Goal: Task Accomplishment & Management: Use online tool/utility

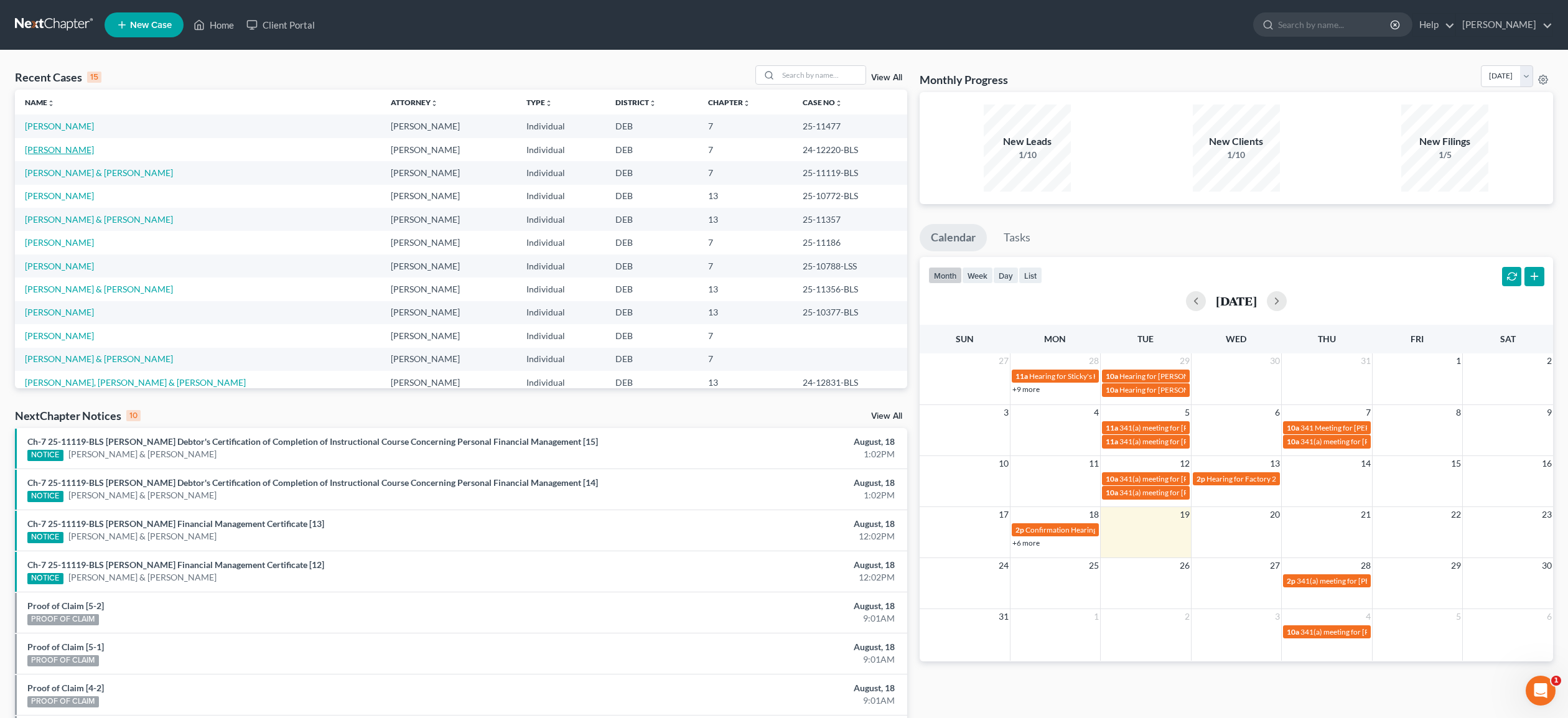
click at [62, 146] on link "[PERSON_NAME]" at bounding box center [59, 149] width 69 height 10
click at [62, 146] on link "[PERSON_NAME]" at bounding box center [59, 149] width 69 height 10
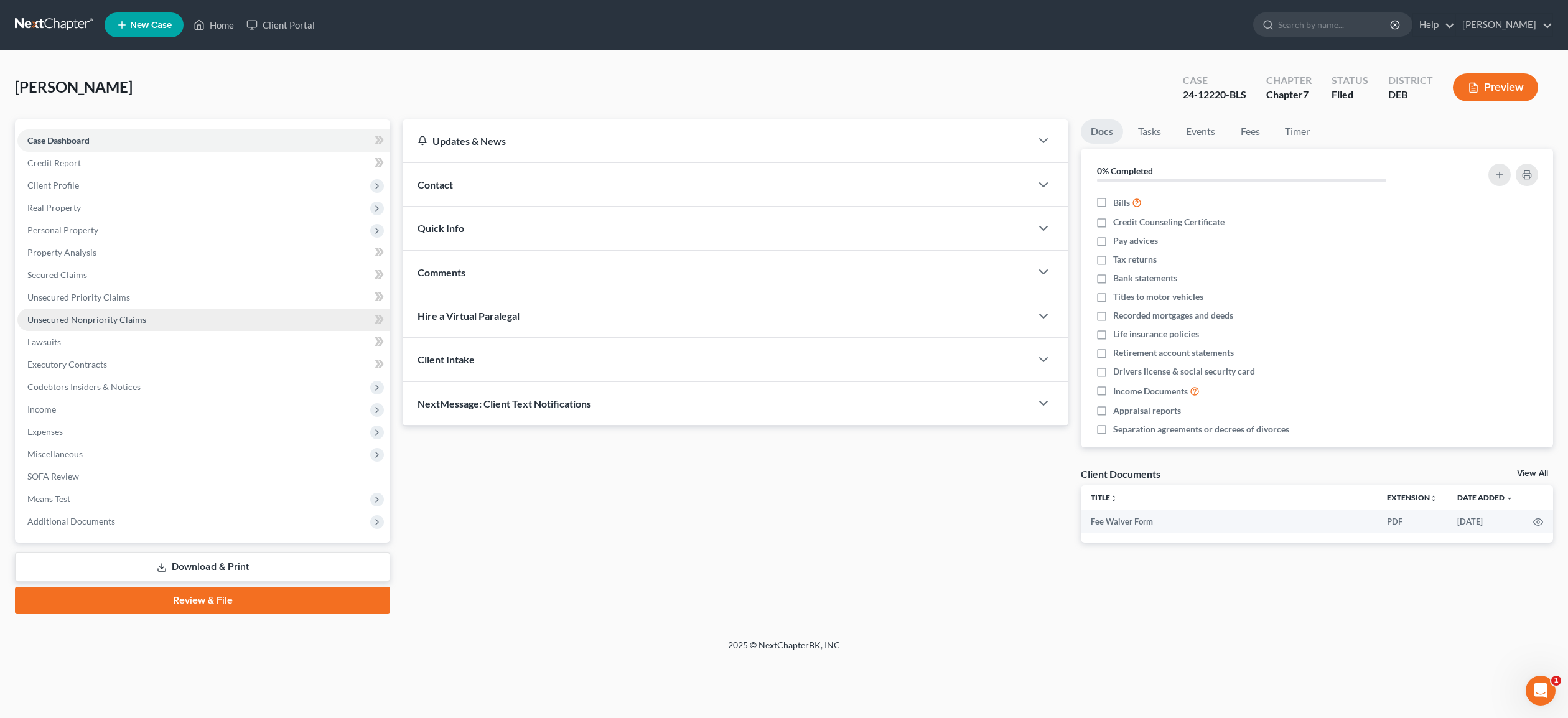
click at [102, 318] on span "Unsecured Nonpriority Claims" at bounding box center [87, 320] width 119 height 10
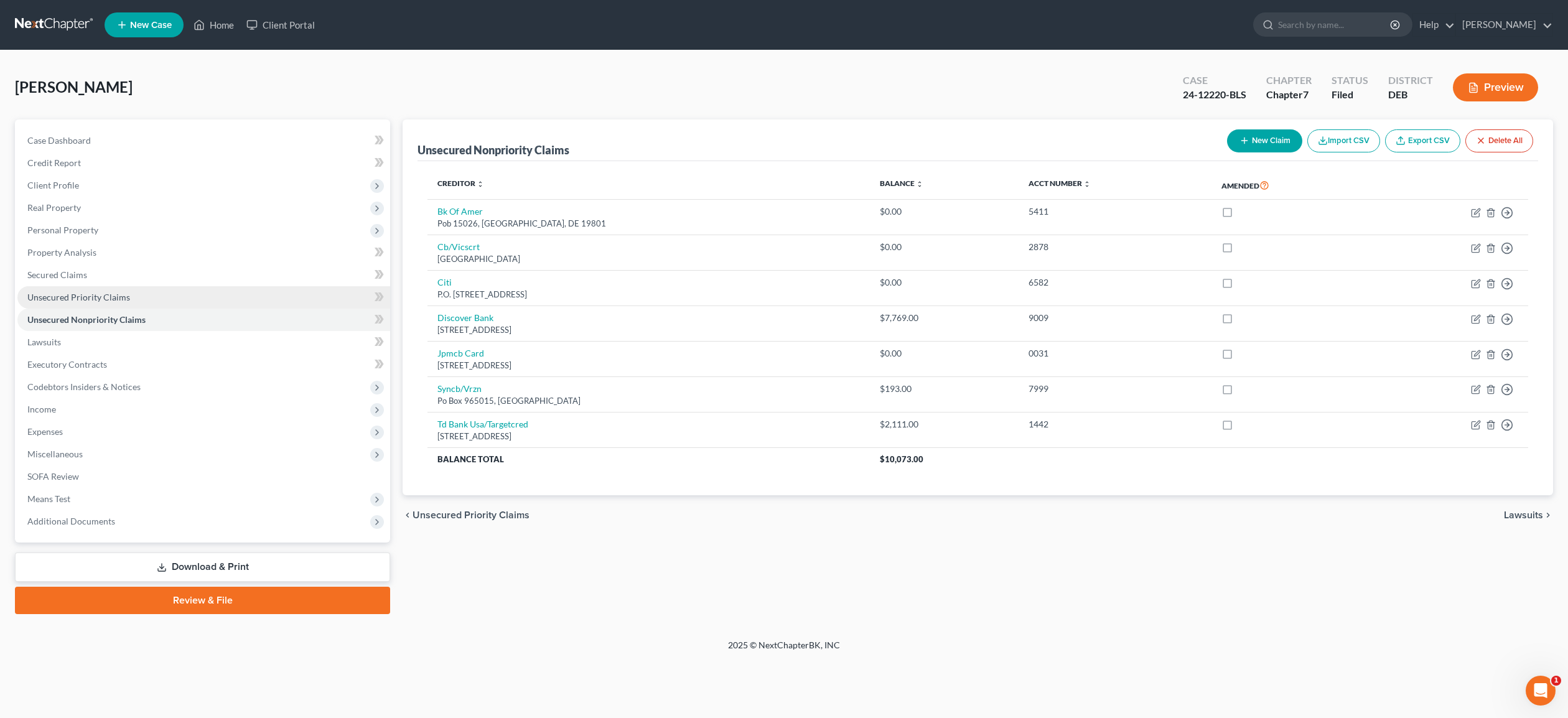
click at [95, 294] on span "Unsecured Priority Claims" at bounding box center [78, 297] width 102 height 10
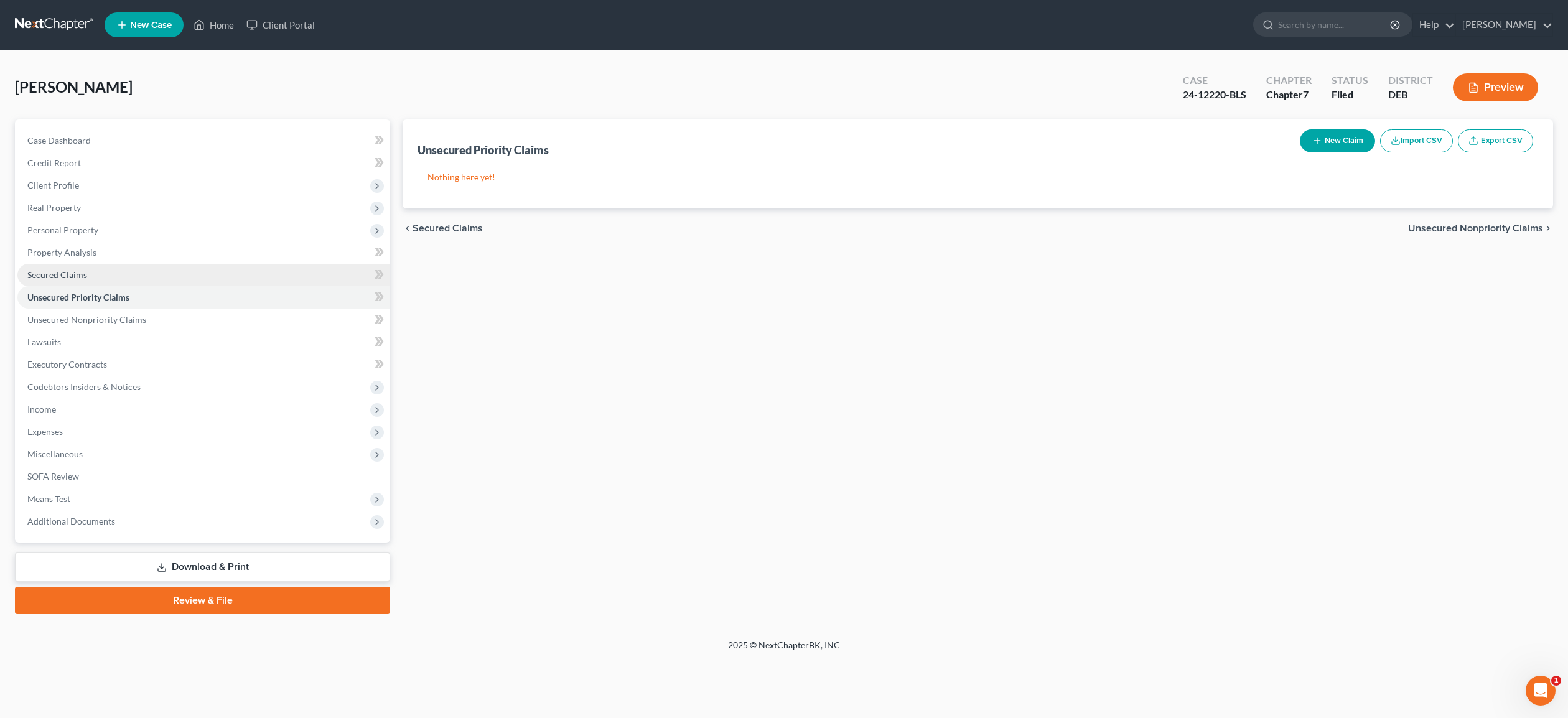
click at [80, 270] on span "Secured Claims" at bounding box center [58, 275] width 60 height 10
click at [92, 319] on span "Unsecured Nonpriority Claims" at bounding box center [87, 320] width 119 height 10
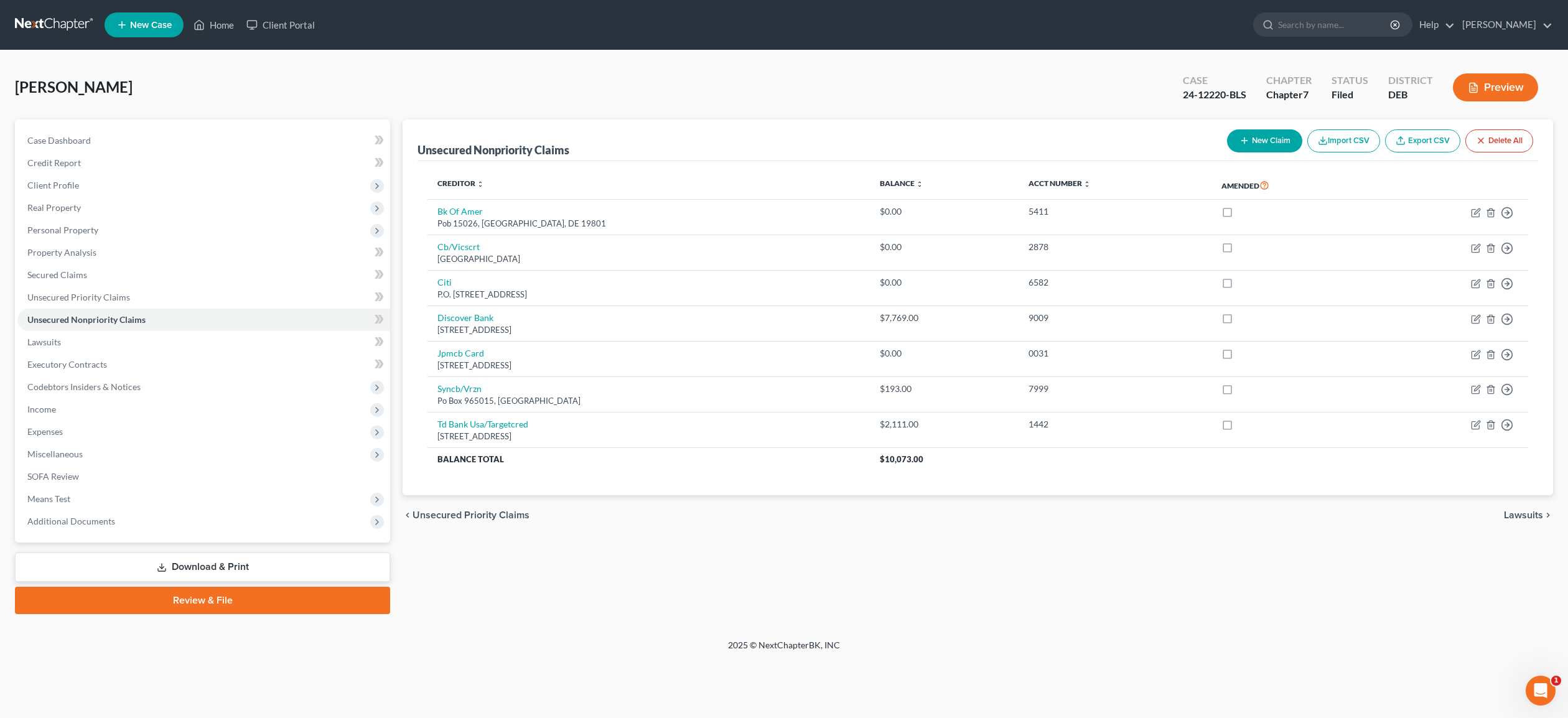
click at [244, 569] on link "Download & Print" at bounding box center [202, 567] width 375 height 29
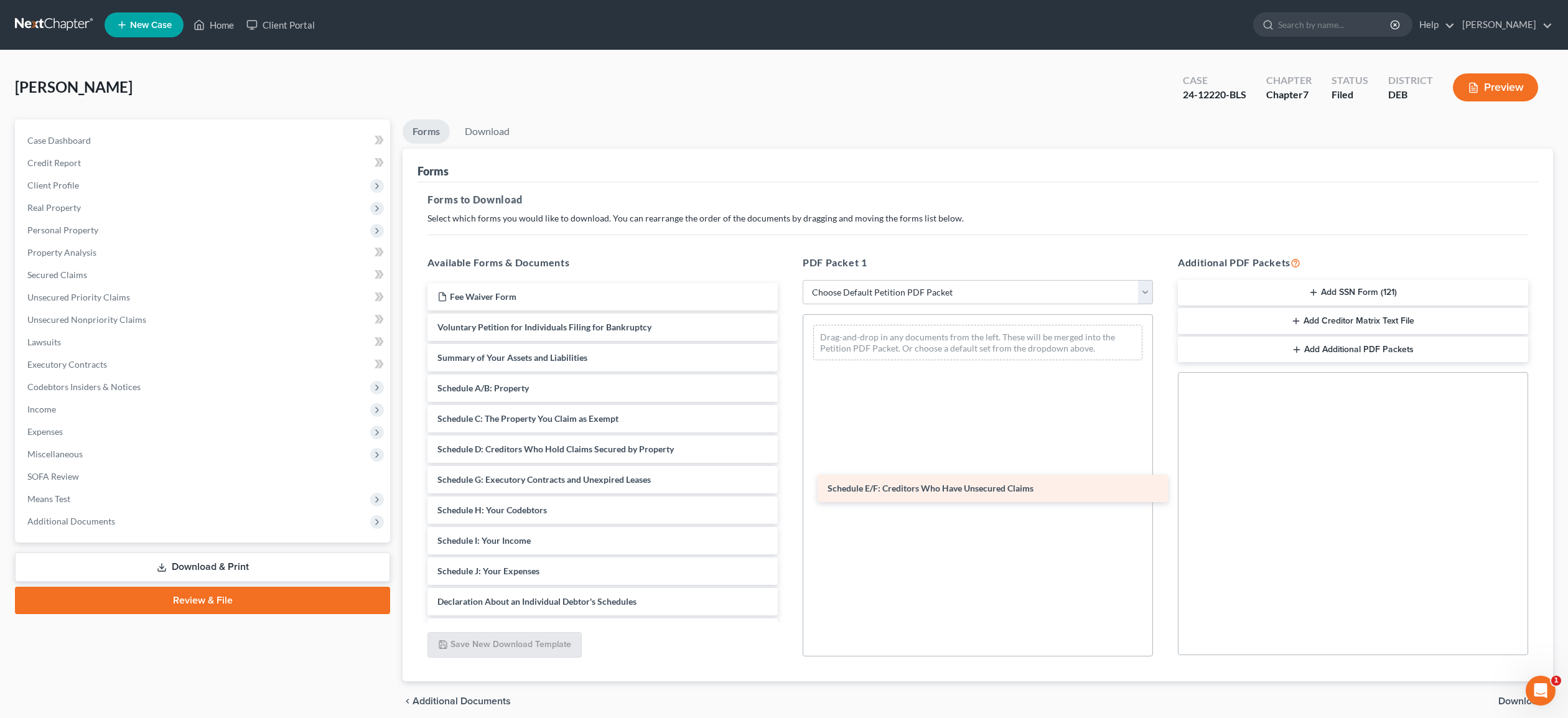
drag, startPoint x: 649, startPoint y: 479, endPoint x: 1039, endPoint y: 489, distance: 390.1
click at [788, 489] on div "Schedule E/F: Creditors Who Have Unsecured Claims Fee Waiver Form Voluntary Pet…" at bounding box center [603, 556] width 371 height 546
